Goal: Task Accomplishment & Management: Manage account settings

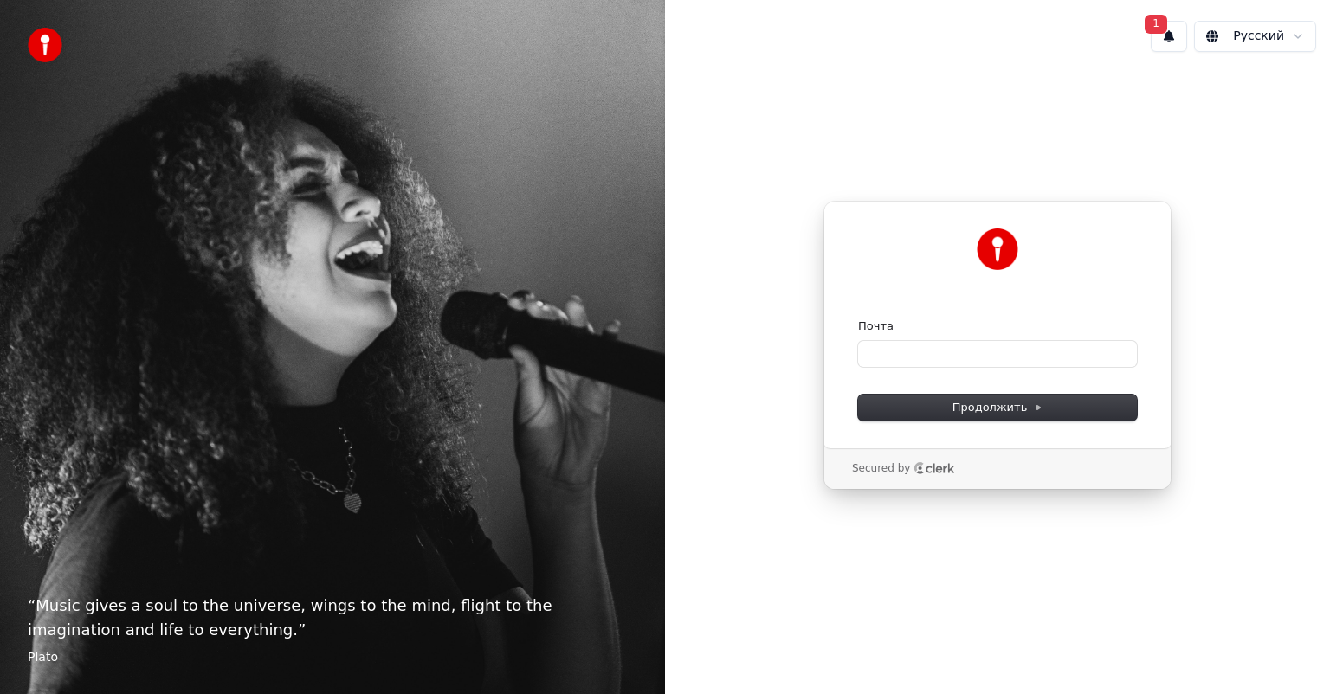
click at [1155, 38] on button "1" at bounding box center [1169, 36] width 36 height 31
click at [1287, 100] on button "Обновить" at bounding box center [1284, 90] width 91 height 31
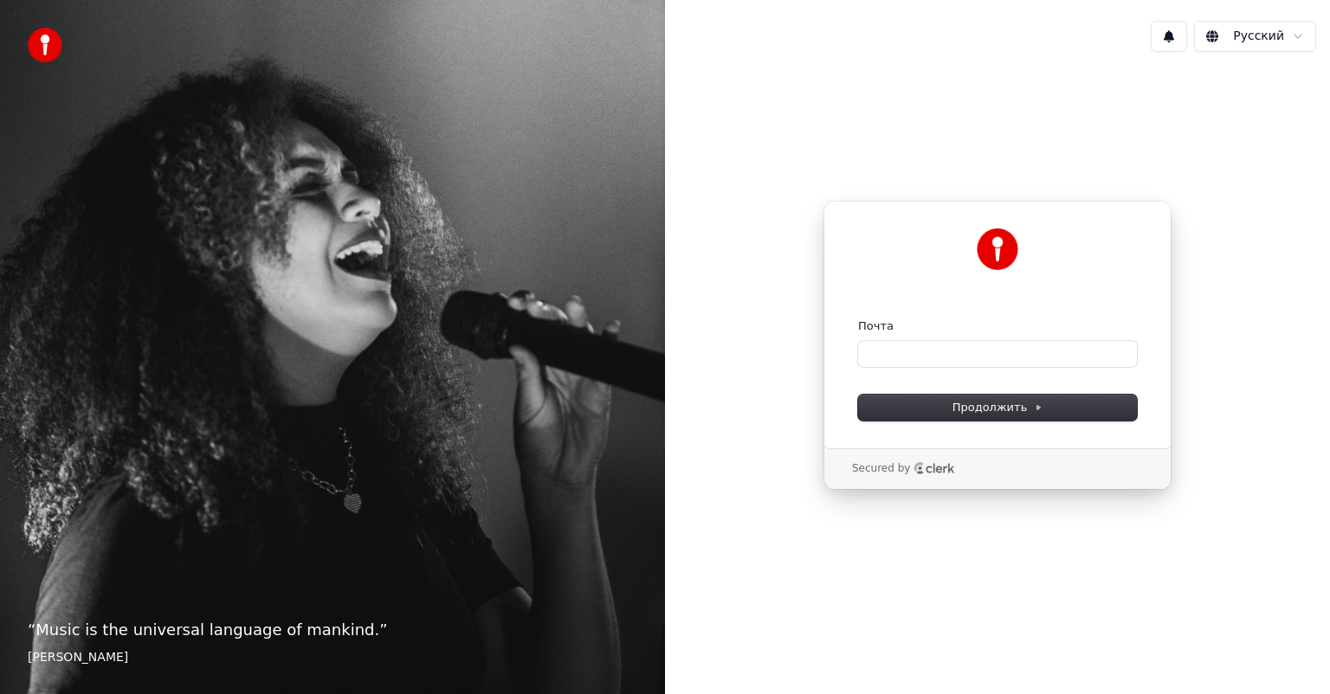
click at [1029, 319] on div "Почта" at bounding box center [997, 327] width 279 height 16
click at [1001, 357] on input "Почта" at bounding box center [997, 354] width 279 height 26
paste input "**********"
click at [960, 388] on form "**********" at bounding box center [997, 370] width 279 height 102
click at [959, 397] on button "Продолжить" at bounding box center [997, 408] width 279 height 26
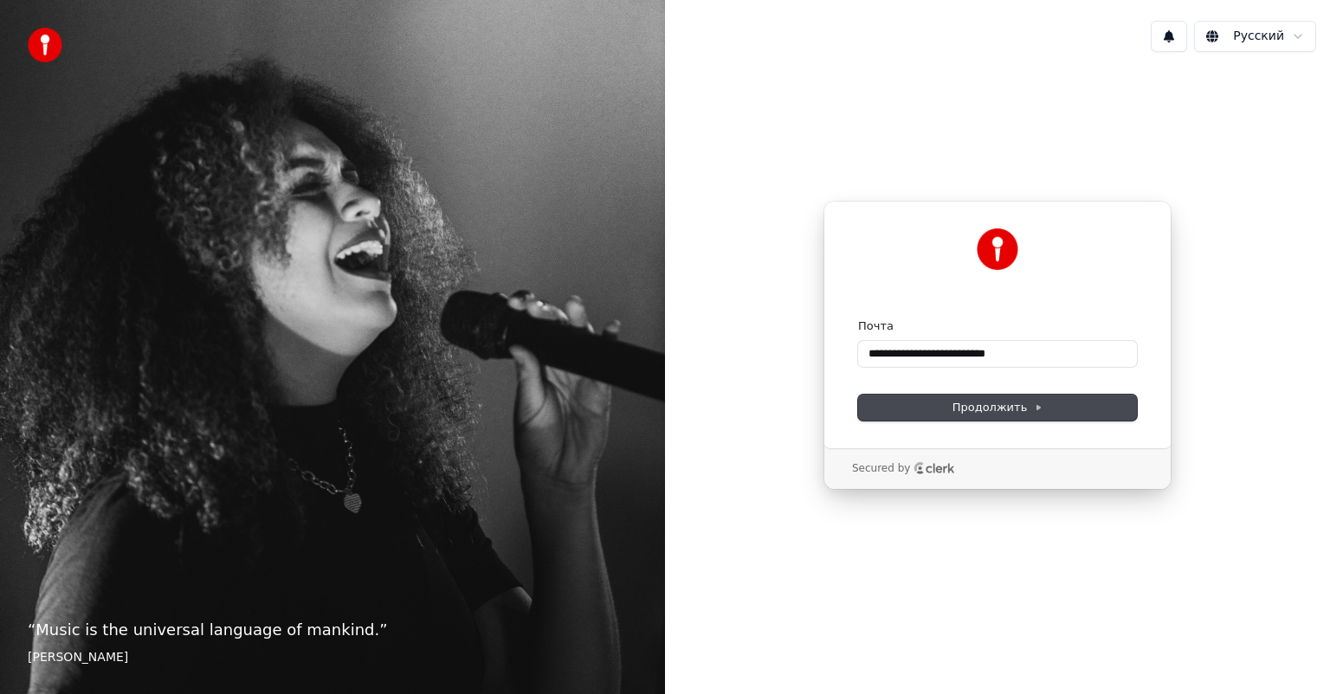
type input "**********"
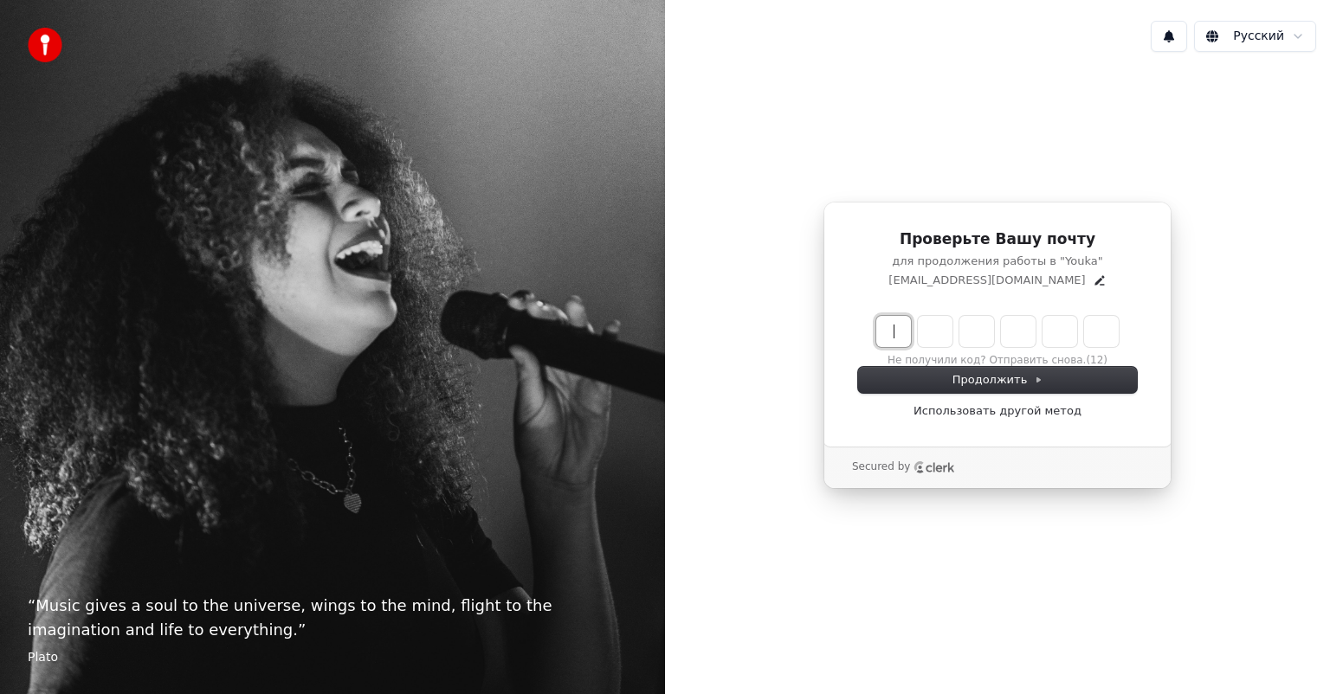
click at [878, 339] on input "Enter verification code" at bounding box center [1014, 331] width 277 height 31
type input "******"
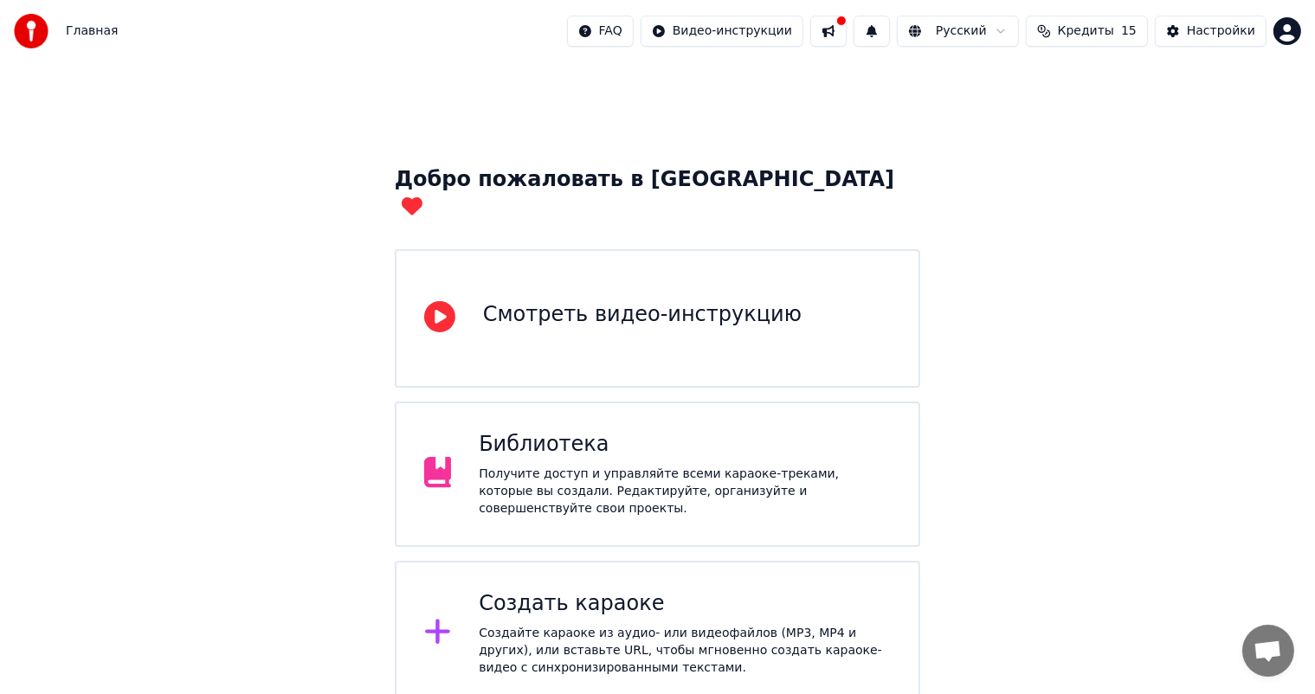
click at [1094, 35] on span "Кредиты" at bounding box center [1086, 31] width 56 height 17
click at [824, 35] on button at bounding box center [828, 31] width 36 height 31
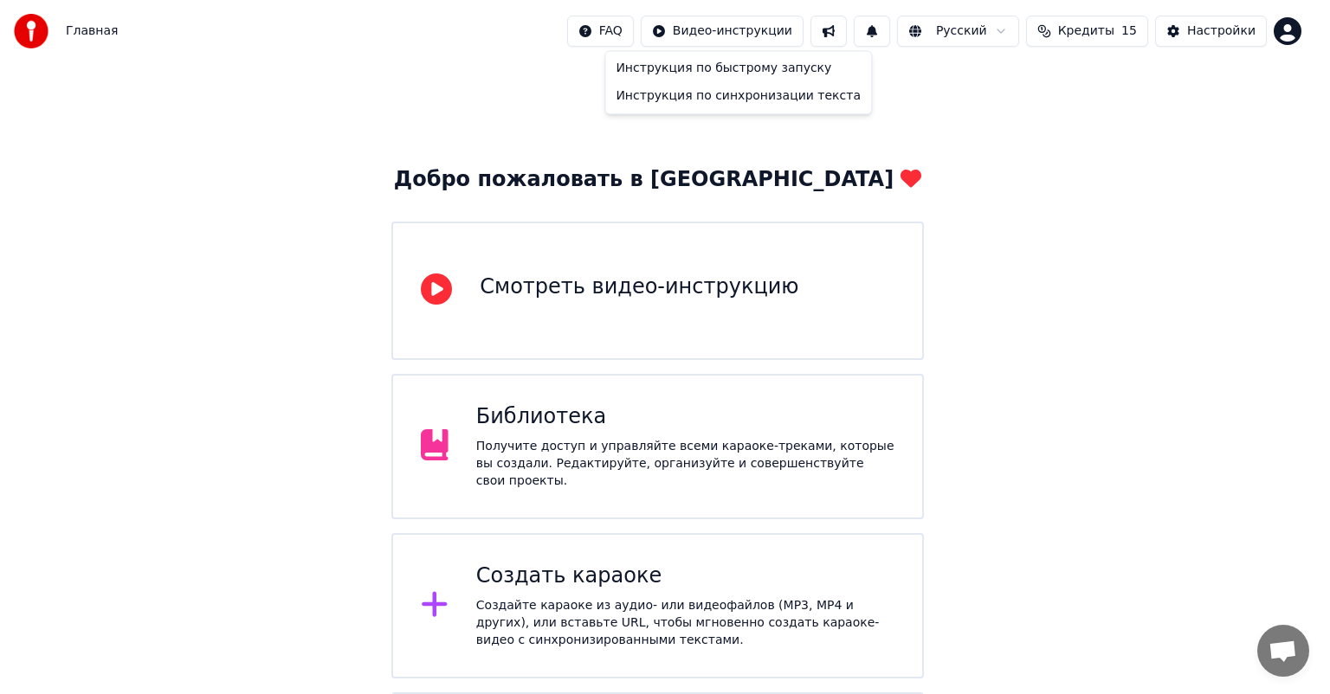
click at [880, 97] on html "Главная FAQ Видео-инструкции Русский Кредиты 15 Настройки Добро пожаловать в Yo…" at bounding box center [665, 441] width 1330 height 883
click at [991, 24] on html "Главная FAQ Видео-инструкции Русский Кредиты 15 Настройки Добро пожаловать в Yo…" at bounding box center [665, 441] width 1330 height 883
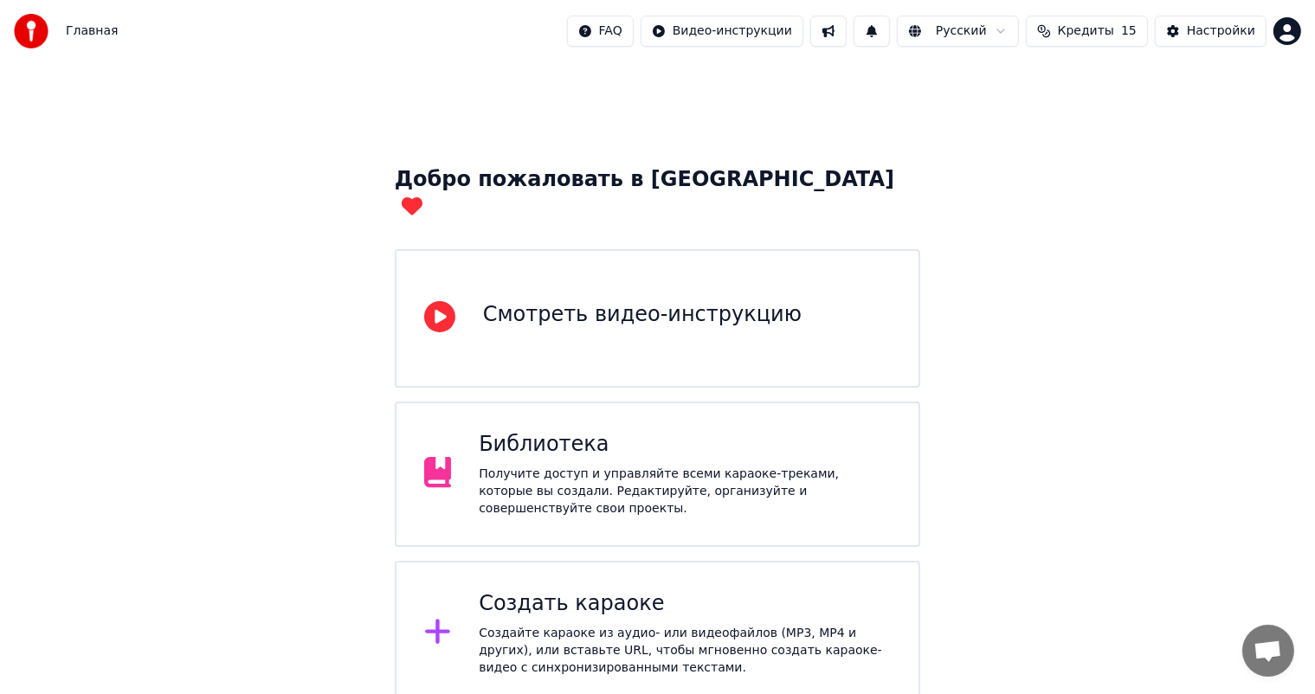
click at [989, 30] on html "Главная FAQ Видео-инструкции Русский Кредиты 15 Настройки Добро пожаловать в Yo…" at bounding box center [657, 455] width 1315 height 911
click at [1271, 222] on html "Главная FAQ Видео-инструкции Русский Кредиты 15 Настройки Добро пожаловать в Yo…" at bounding box center [657, 455] width 1315 height 911
click at [1123, 35] on span "15" at bounding box center [1129, 31] width 16 height 17
click at [1164, 83] on th "Срок действия (дней)" at bounding box center [1162, 82] width 153 height 35
click at [1045, 83] on th "Остаток" at bounding box center [1054, 82] width 67 height 35
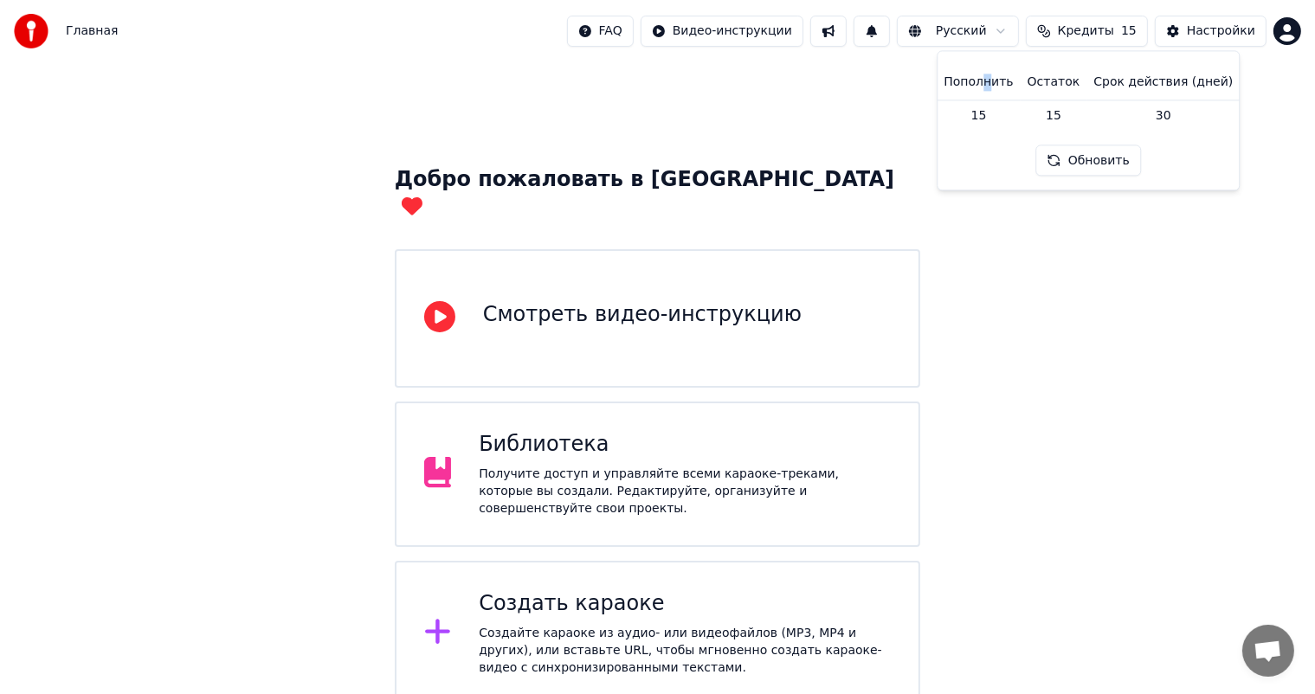
click at [998, 91] on th "Пополнить" at bounding box center [978, 82] width 83 height 35
click at [1073, 161] on button "Обновить" at bounding box center [1088, 160] width 105 height 31
click at [1214, 31] on div "Настройки" at bounding box center [1221, 31] width 68 height 17
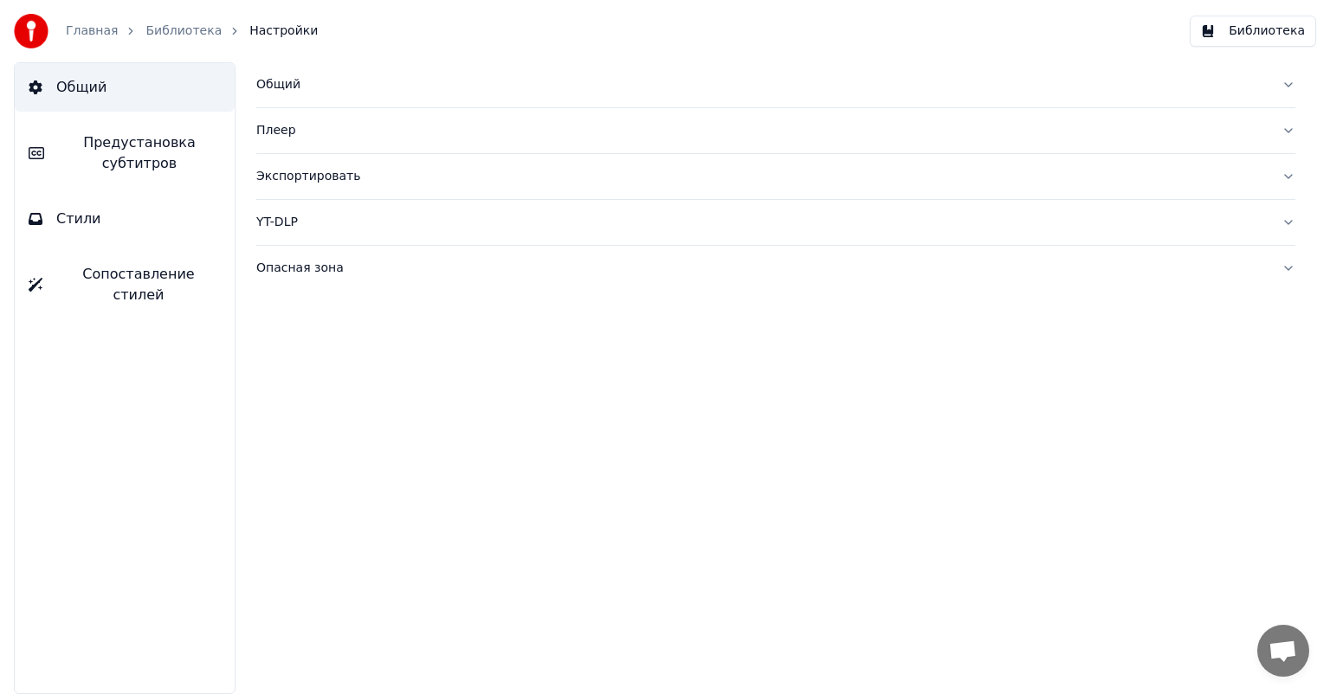
click at [86, 31] on link "Главная" at bounding box center [92, 31] width 52 height 17
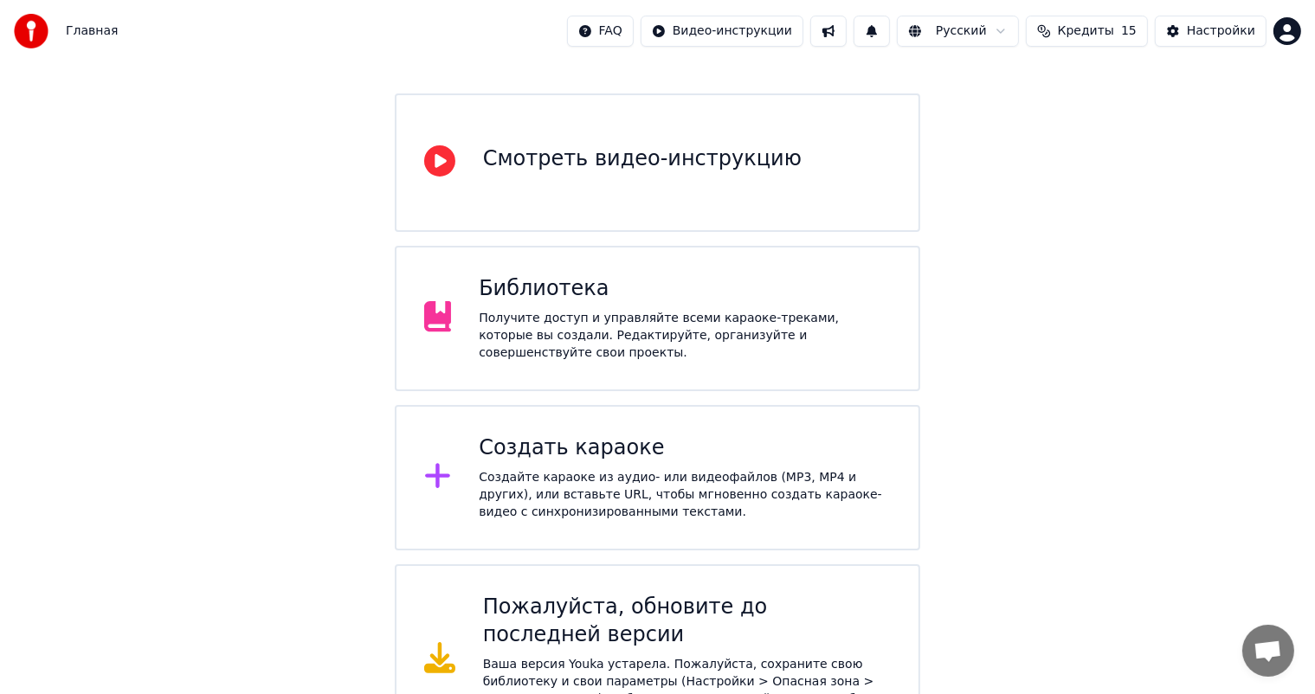
scroll to position [164, 0]
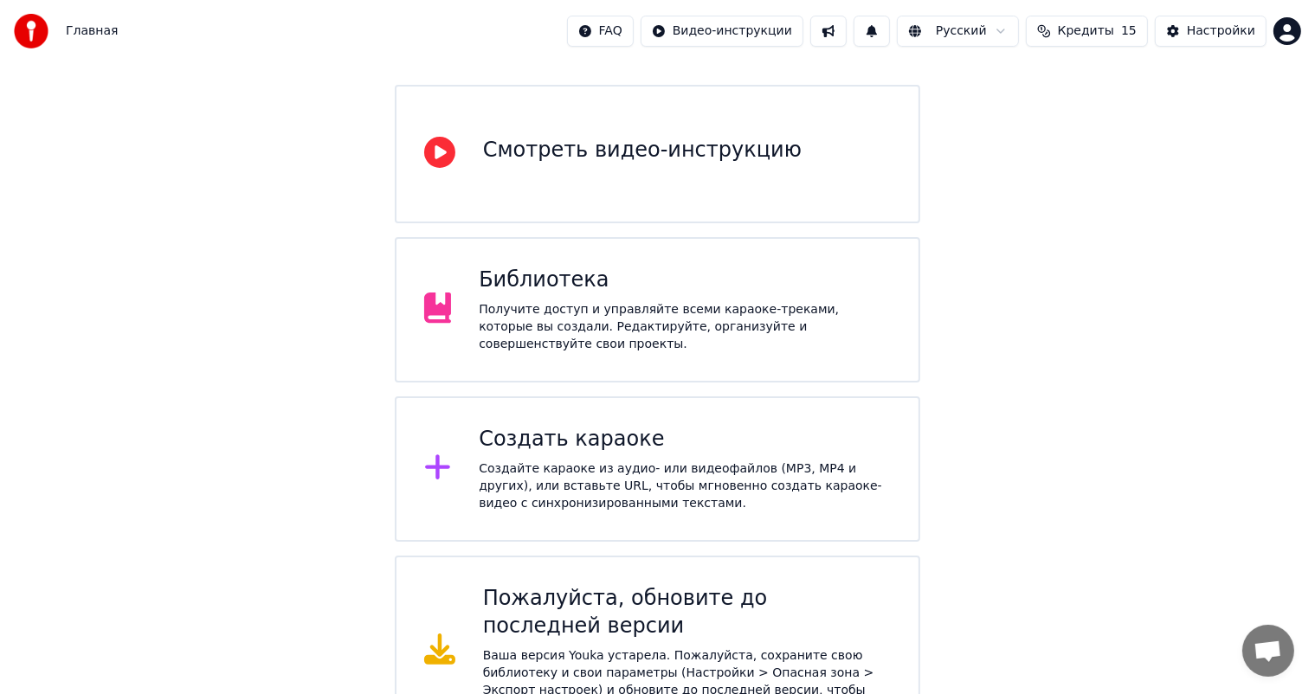
click at [1233, 0] on div "Главная FAQ Видео-инструкции Русский Кредиты 15 Настройки" at bounding box center [657, 31] width 1315 height 62
